Goal: Find specific page/section: Find specific page/section

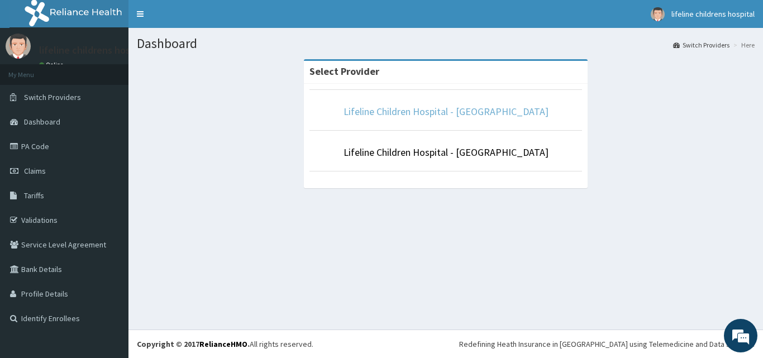
click at [449, 111] on link "Lifeline Children Hospital - [GEOGRAPHIC_DATA]" at bounding box center [445, 111] width 205 height 13
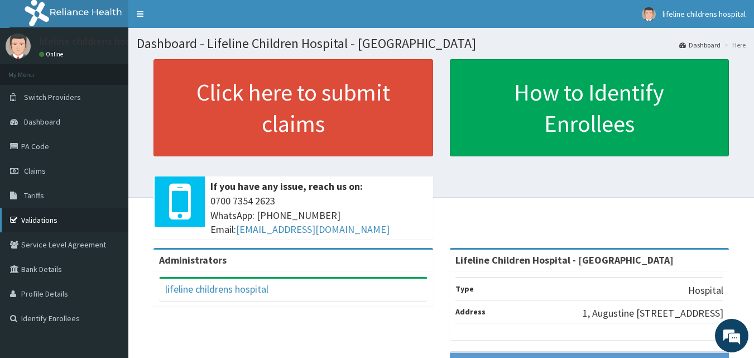
click at [73, 219] on link "Validations" at bounding box center [64, 220] width 128 height 25
